Goal: Information Seeking & Learning: Find specific fact

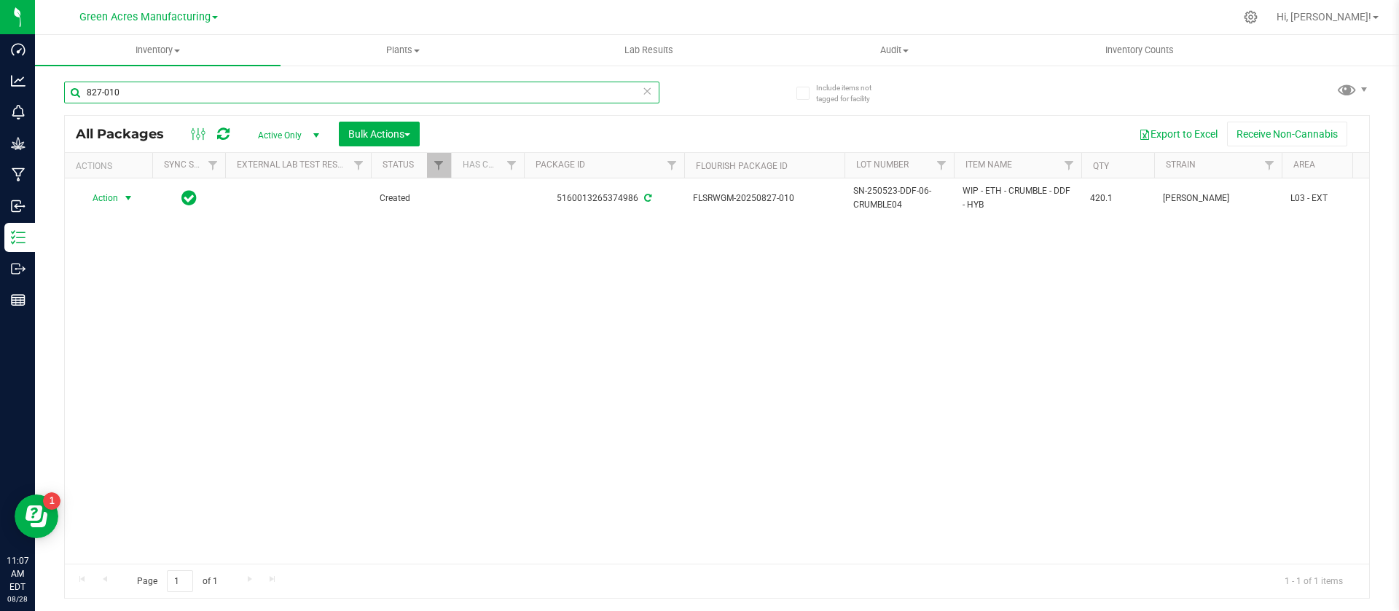
click at [194, 93] on input "827-010" at bounding box center [361, 93] width 595 height 22
paste input "GA-241113-CV-HYB-N-THCA14-16-A"
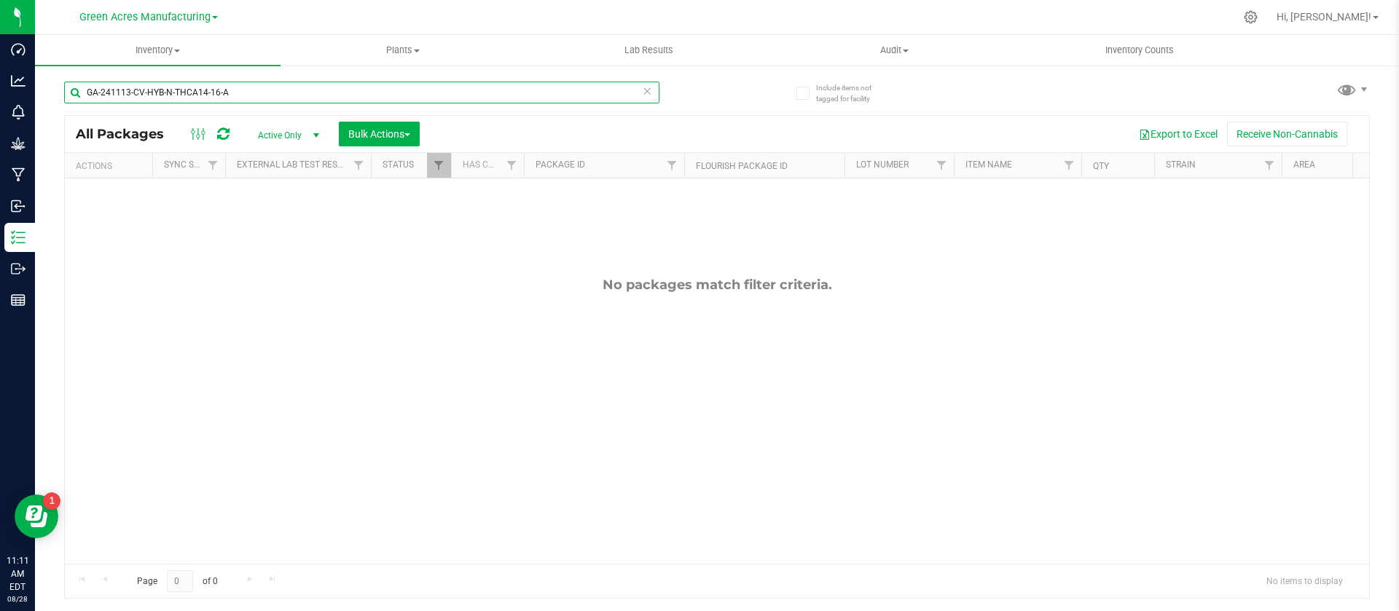
click at [308, 90] on input "GA-241113-CV-HYB-N-THCA14-16-A" at bounding box center [361, 93] width 595 height 22
paste input "50527-MIX-HYB-D-THCA01"
type input "GA-250527-MIX-HYB-D-THCA01"
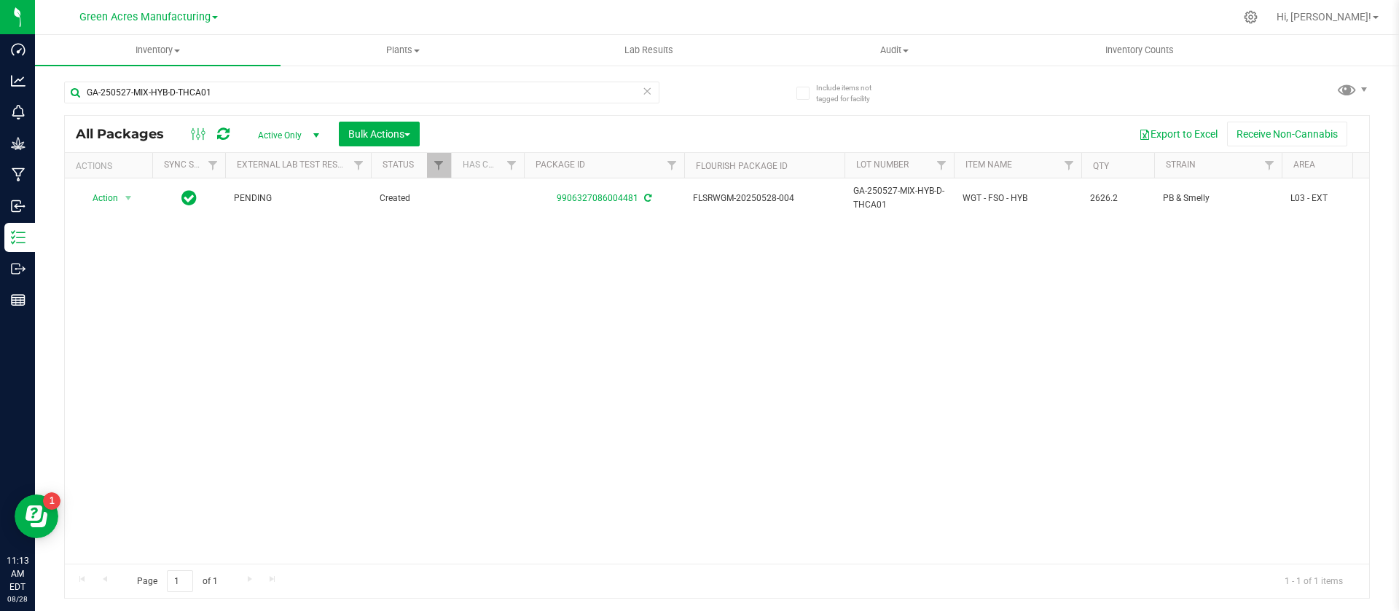
click at [942, 404] on div "Action Action Adjust qty Create package Edit attributes Global inventory Locate…" at bounding box center [717, 372] width 1305 height 386
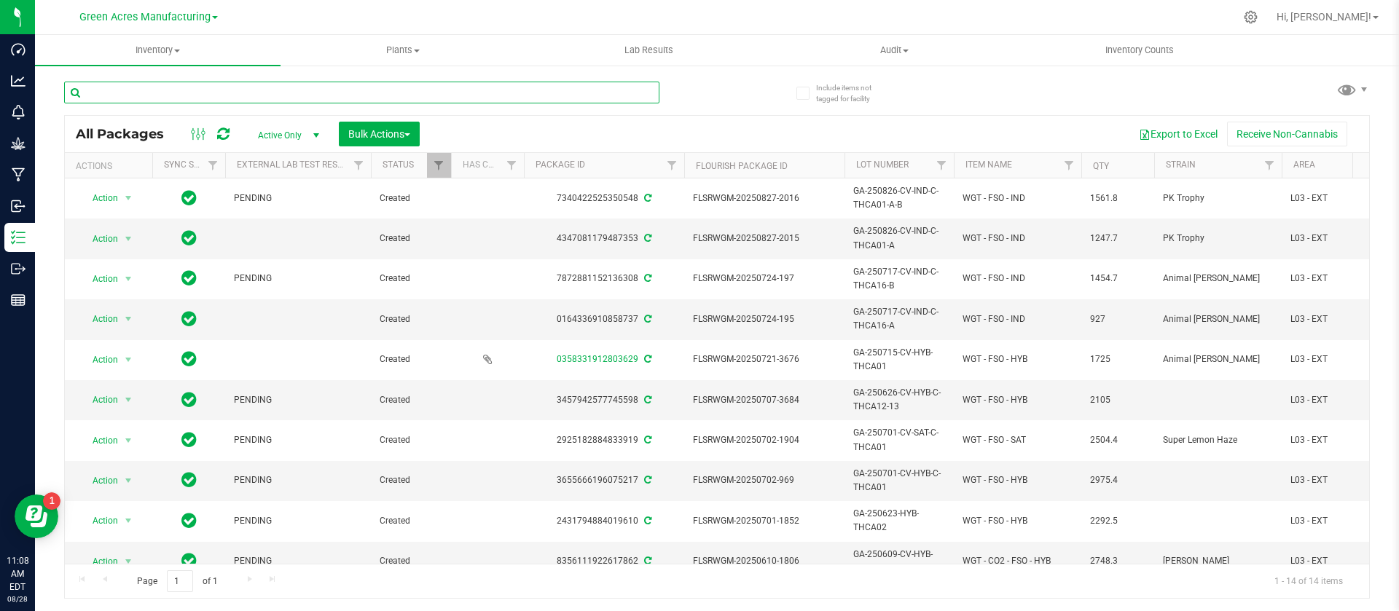
click at [494, 101] on input "text" at bounding box center [361, 93] width 595 height 22
paste input "SN-250509-STW-04-CRUMBLE09"
type input "SN-250509-STW-04-CRUMBLE09"
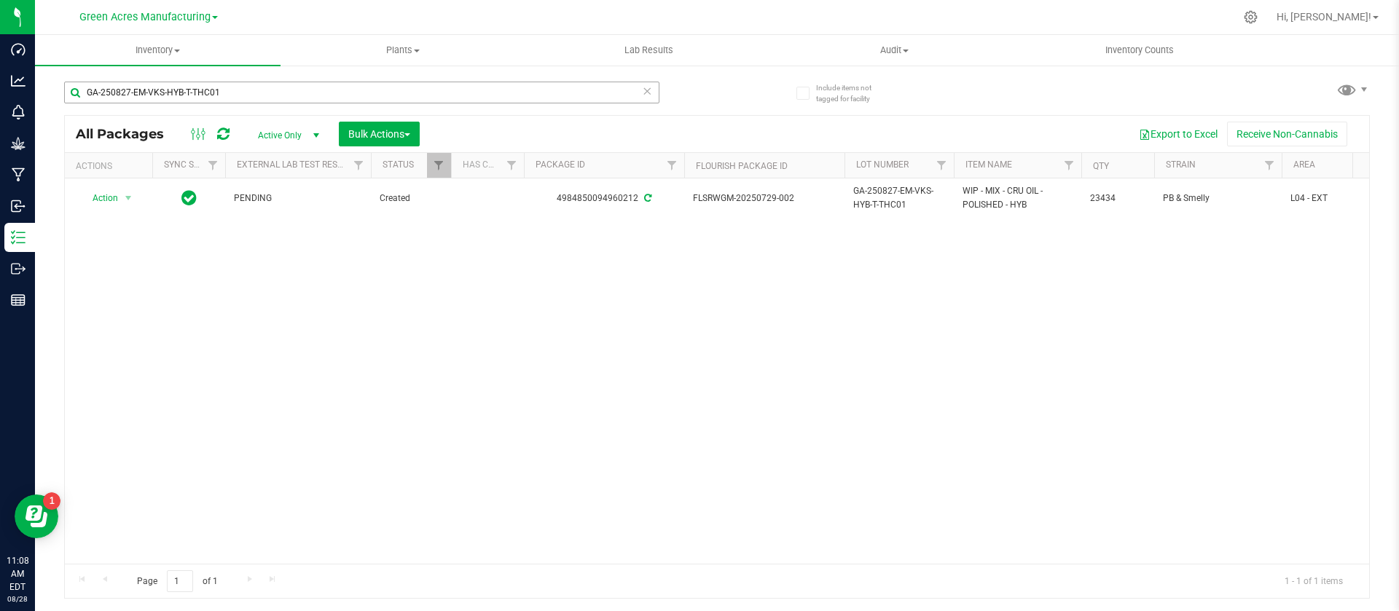
click at [470, 86] on input "GA-250827-EM-VKS-HYB-T-THC01" at bounding box center [361, 93] width 595 height 22
type input "SN-250509-WBV-04-CRUMBLE01"
